Goal: Task Accomplishment & Management: Use online tool/utility

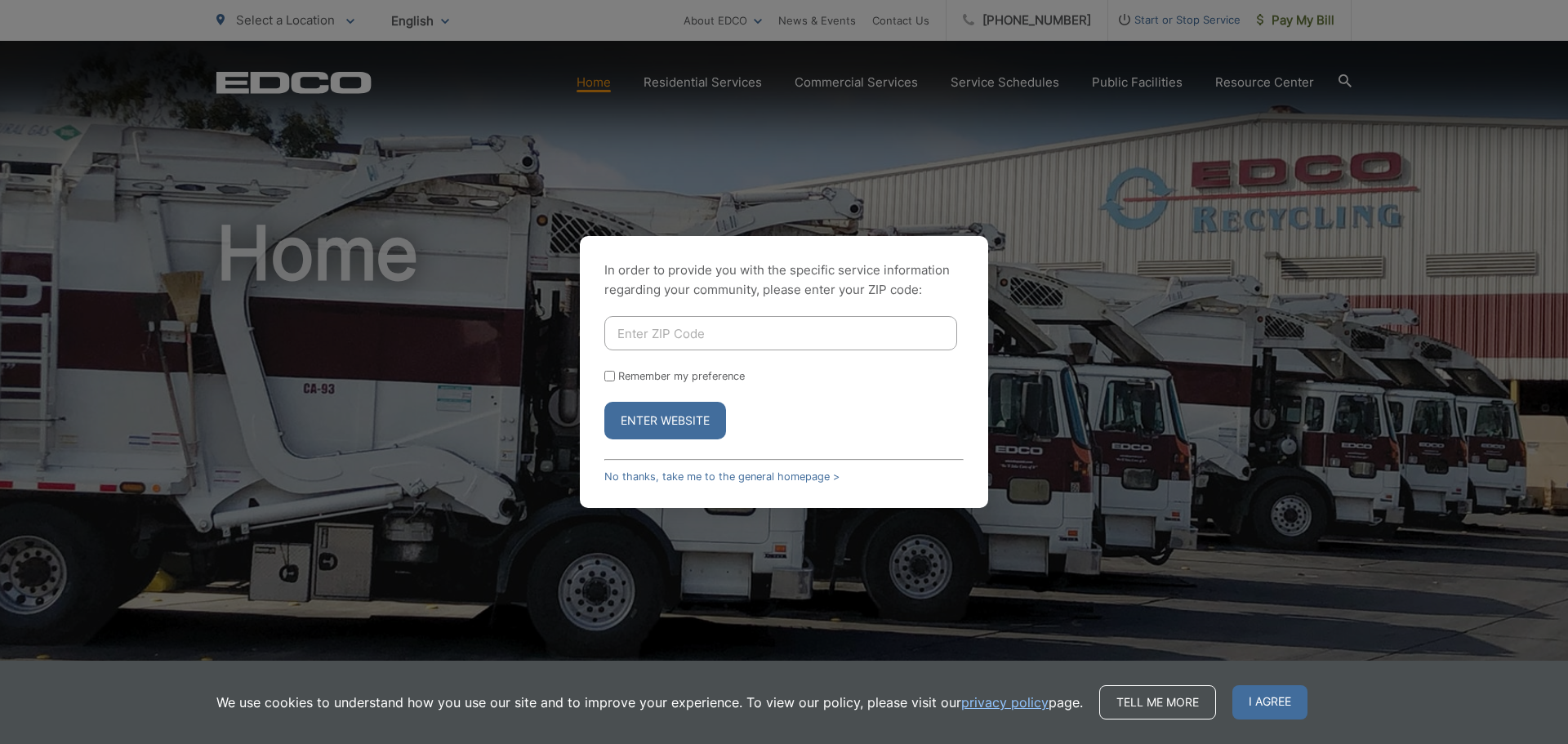
drag, startPoint x: 795, startPoint y: 343, endPoint x: 803, endPoint y: 332, distance: 13.6
click at [795, 343] on input "Enter ZIP Code" at bounding box center [781, 333] width 353 height 35
type input "92081"
click at [684, 433] on button "Enter Website" at bounding box center [665, 421] width 121 height 38
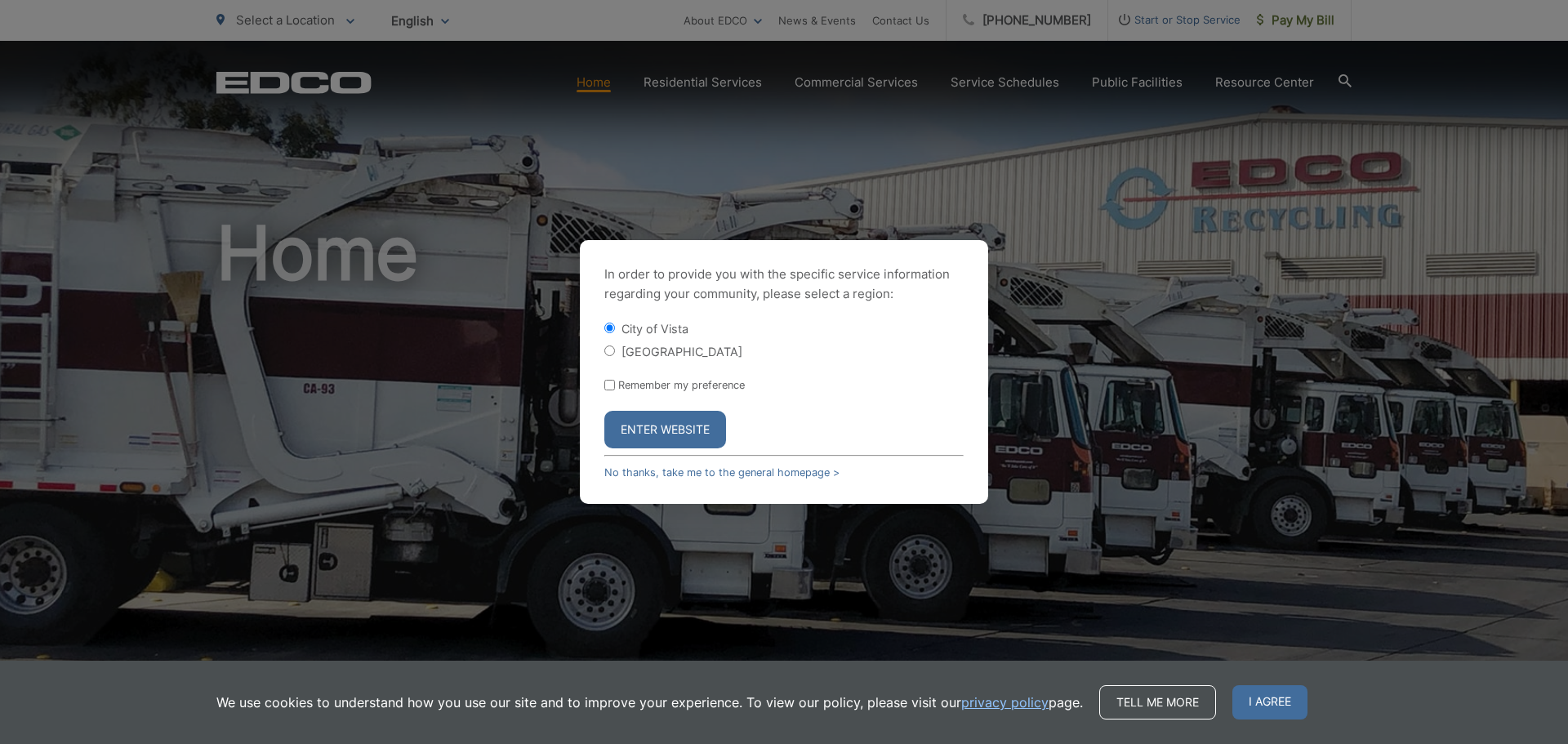
click at [687, 421] on button "Enter Website" at bounding box center [665, 430] width 121 height 38
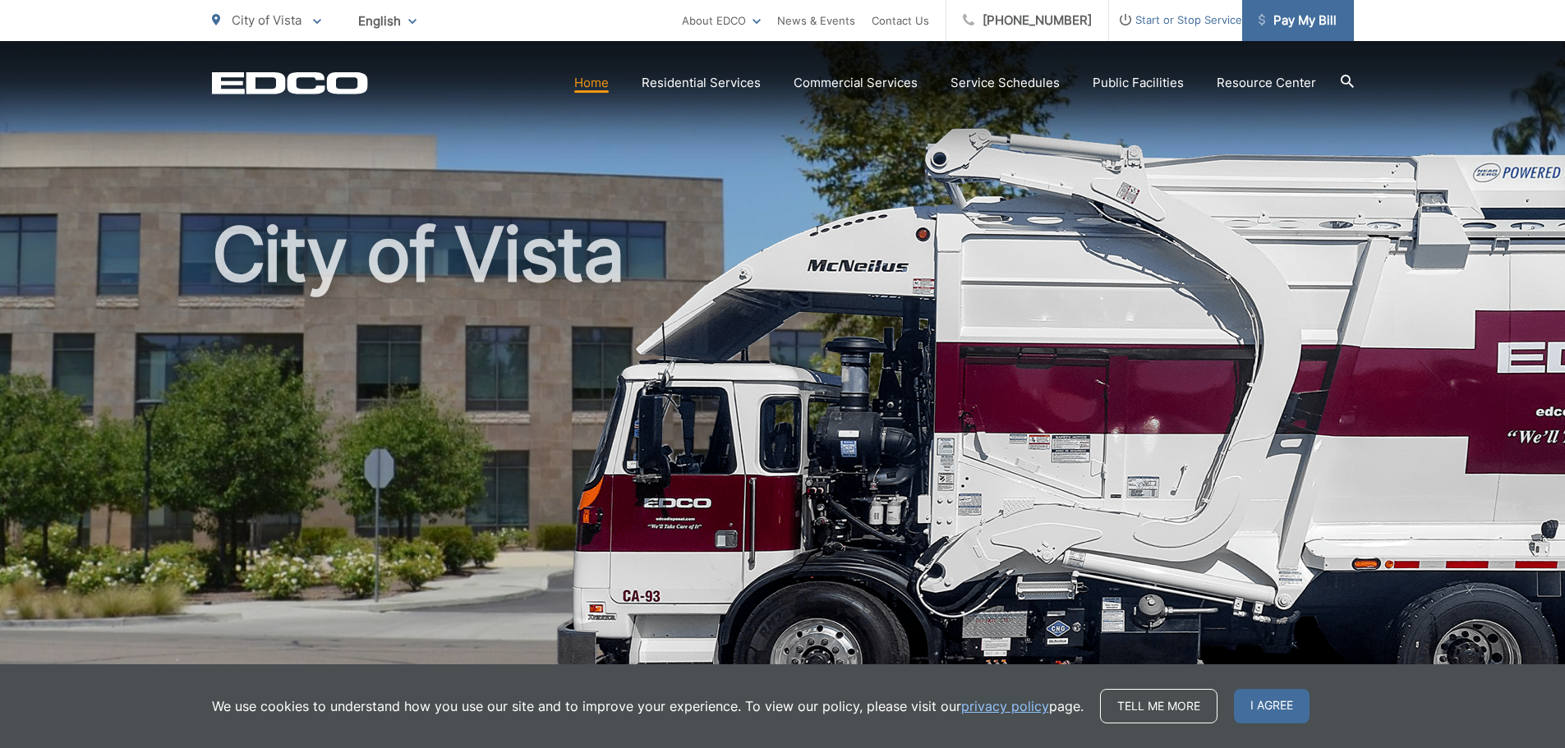
click at [1295, 31] on link "Pay My Bill" at bounding box center [1298, 20] width 112 height 41
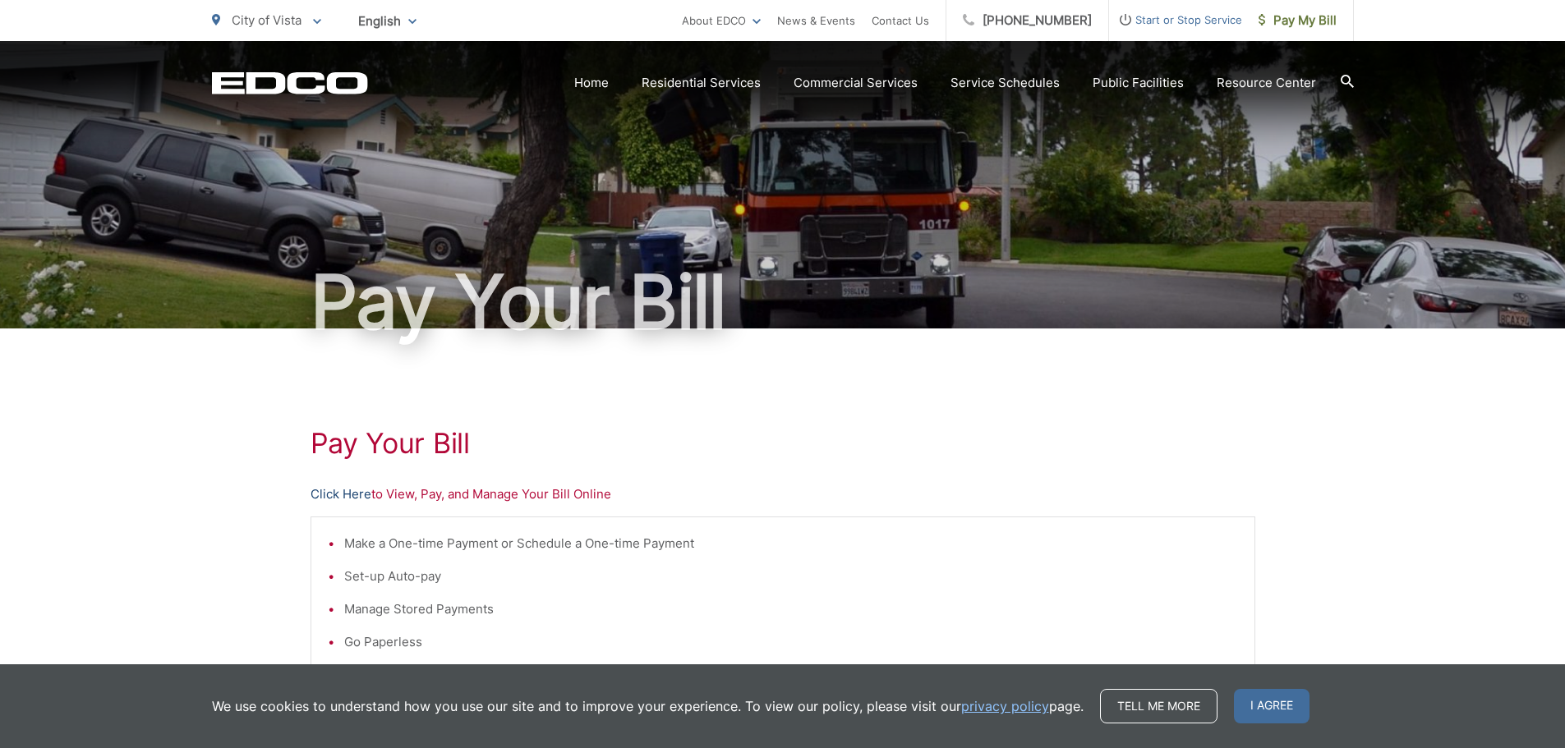
click at [337, 495] on link "Click Here" at bounding box center [341, 495] width 61 height 20
